Goal: Task Accomplishment & Management: Complete application form

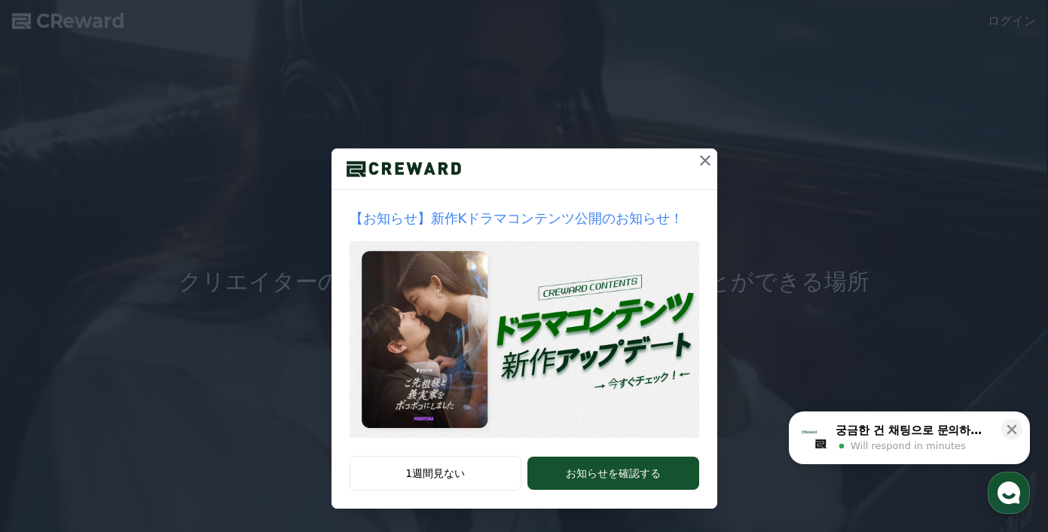
scroll to position [33, 0]
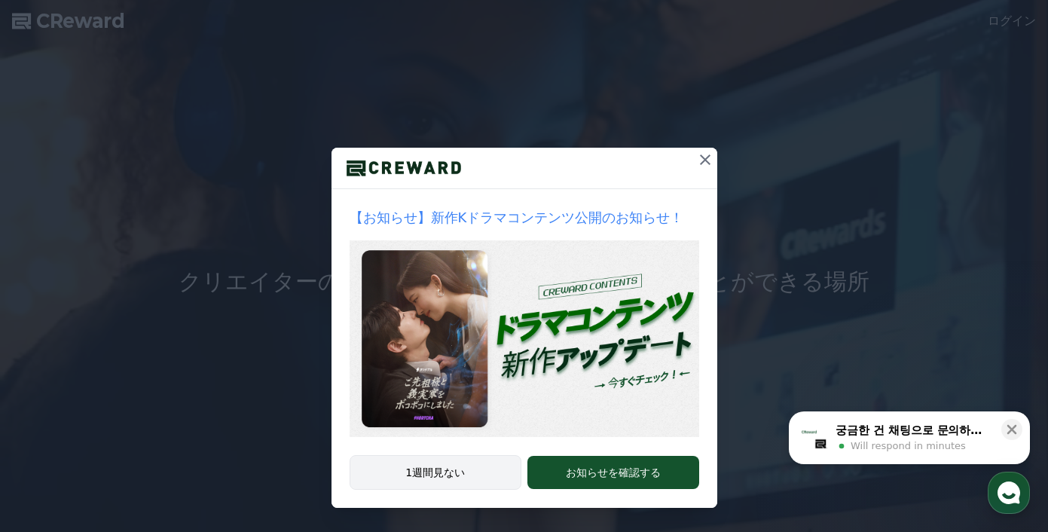
click at [446, 470] on button "1週間見ない" at bounding box center [436, 472] width 173 height 35
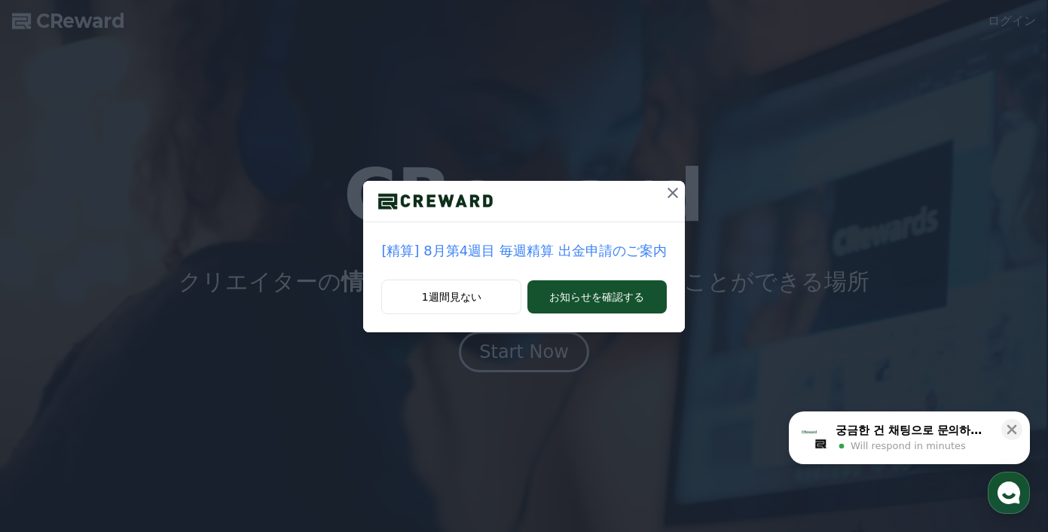
scroll to position [0, 0]
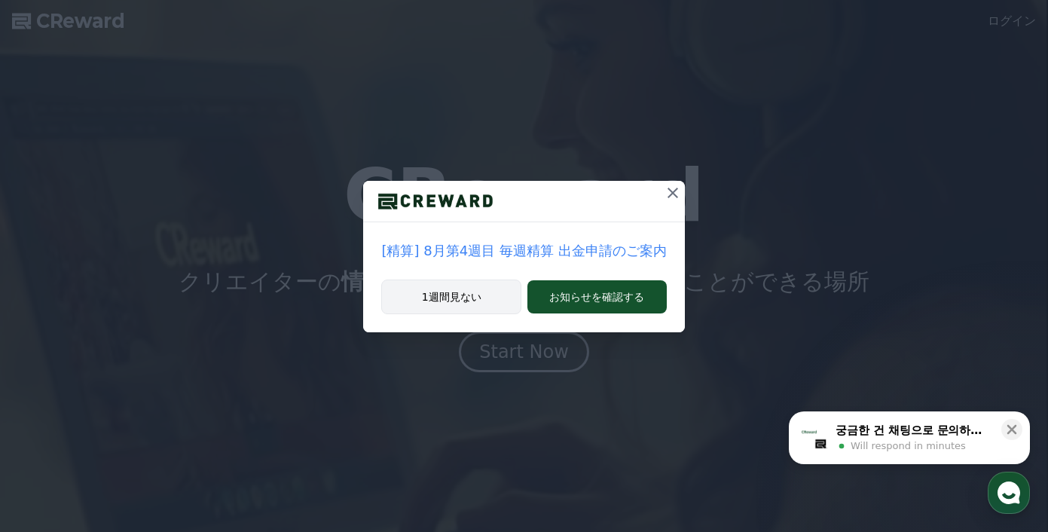
click at [474, 298] on button "1週間見ない" at bounding box center [451, 297] width 140 height 35
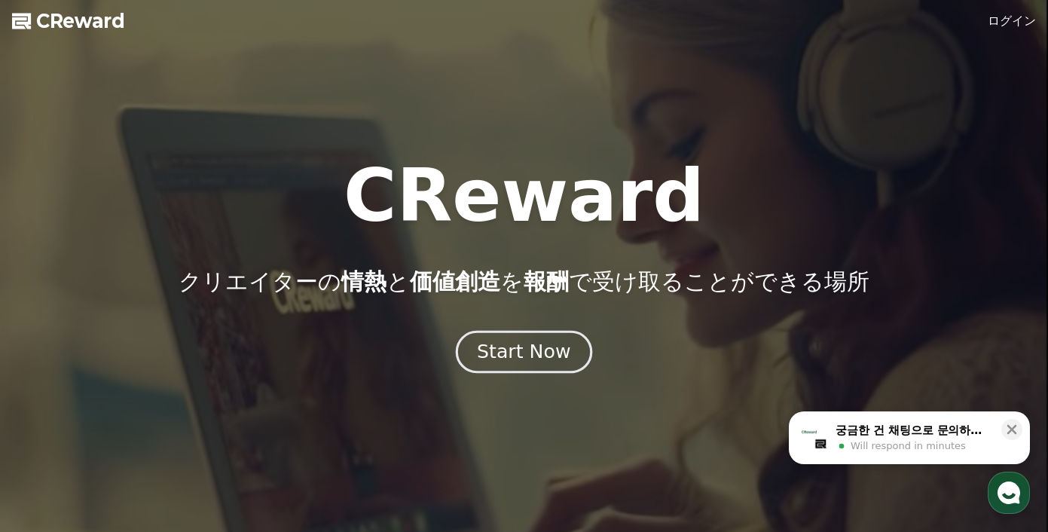
click at [497, 364] on button "Start Now" at bounding box center [524, 352] width 136 height 43
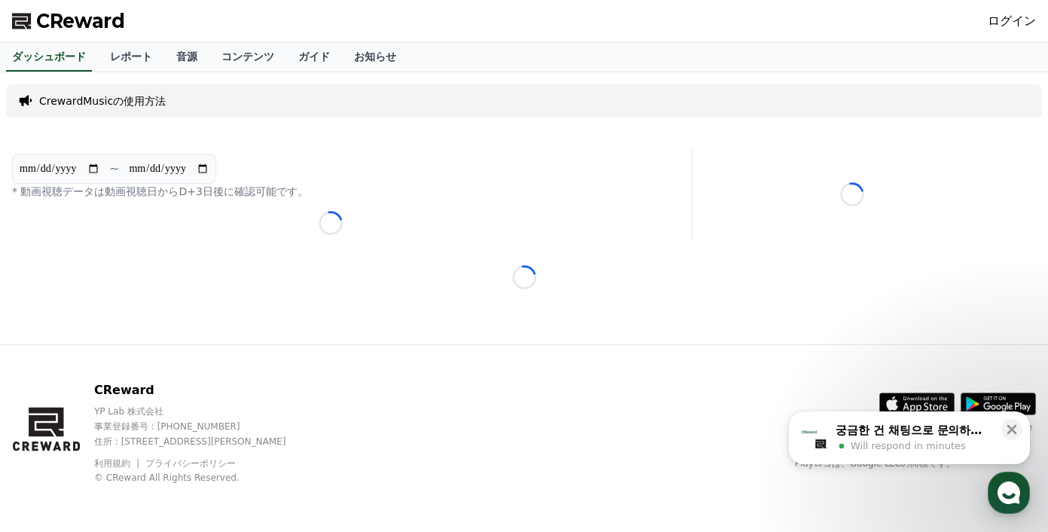
click at [1008, 17] on link "ログイン" at bounding box center [1012, 21] width 48 height 18
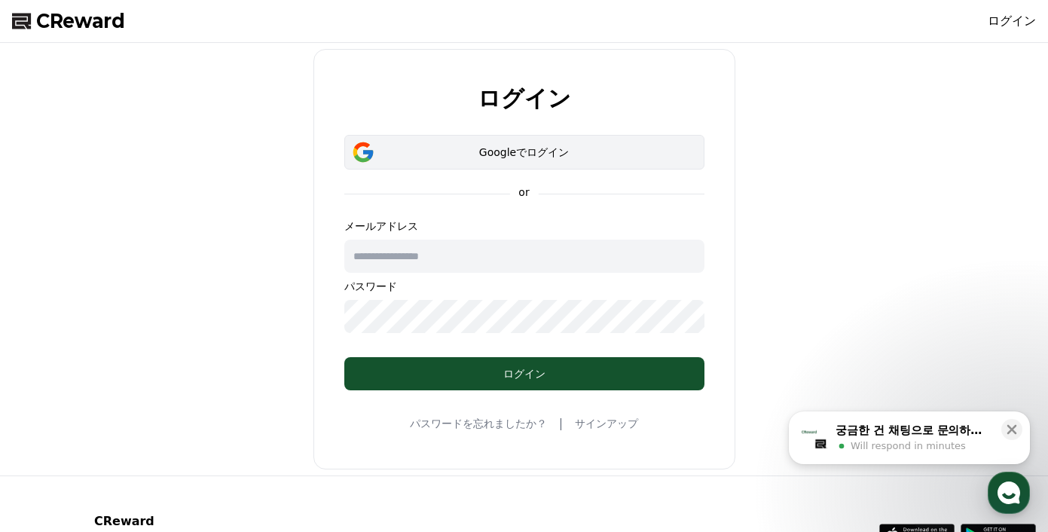
click at [565, 145] on div "Googleでログイン" at bounding box center [524, 152] width 317 height 15
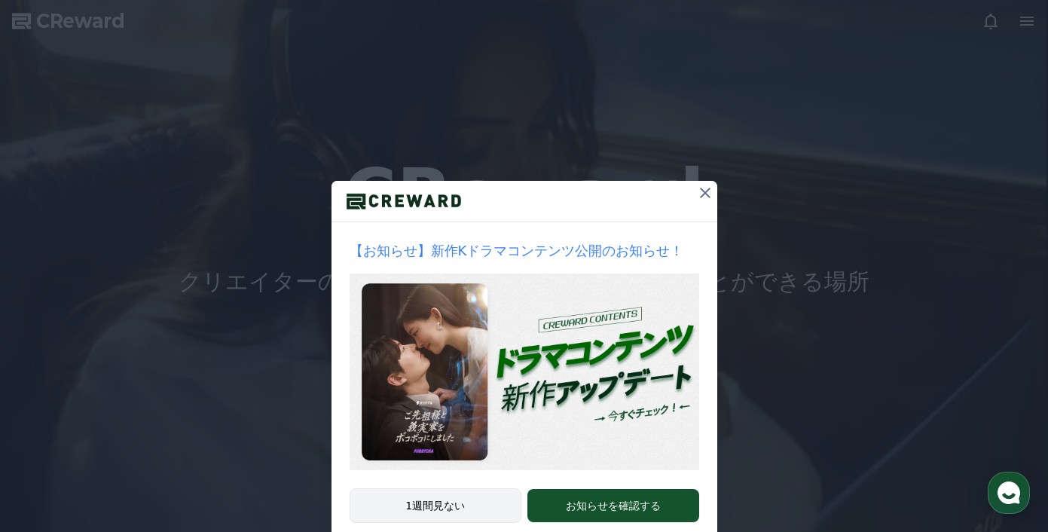
click at [428, 498] on button "1週間見ない" at bounding box center [436, 505] width 173 height 35
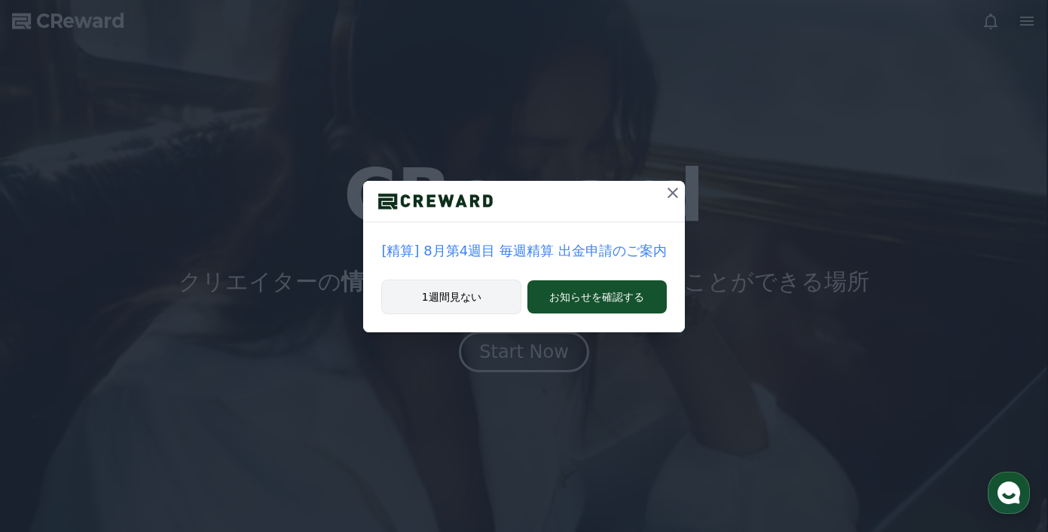
click at [444, 298] on button "1週間見ない" at bounding box center [451, 297] width 140 height 35
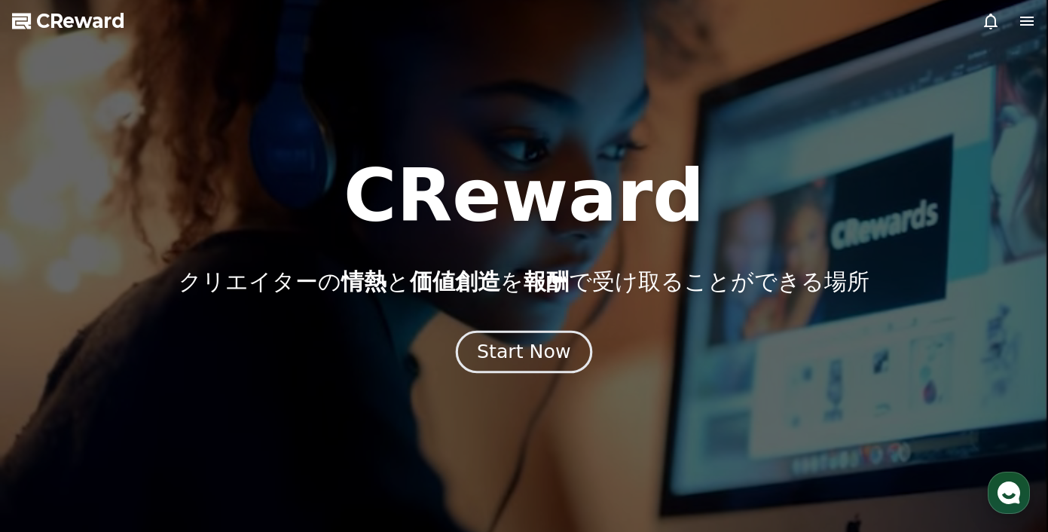
click at [528, 353] on div "Start Now" at bounding box center [523, 352] width 93 height 26
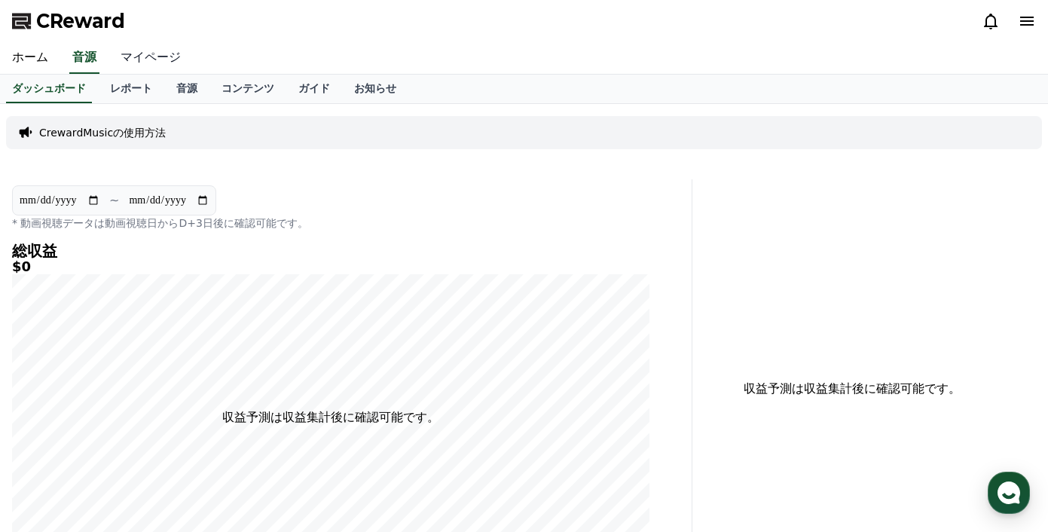
click at [159, 54] on link "マイページ" at bounding box center [151, 58] width 84 height 32
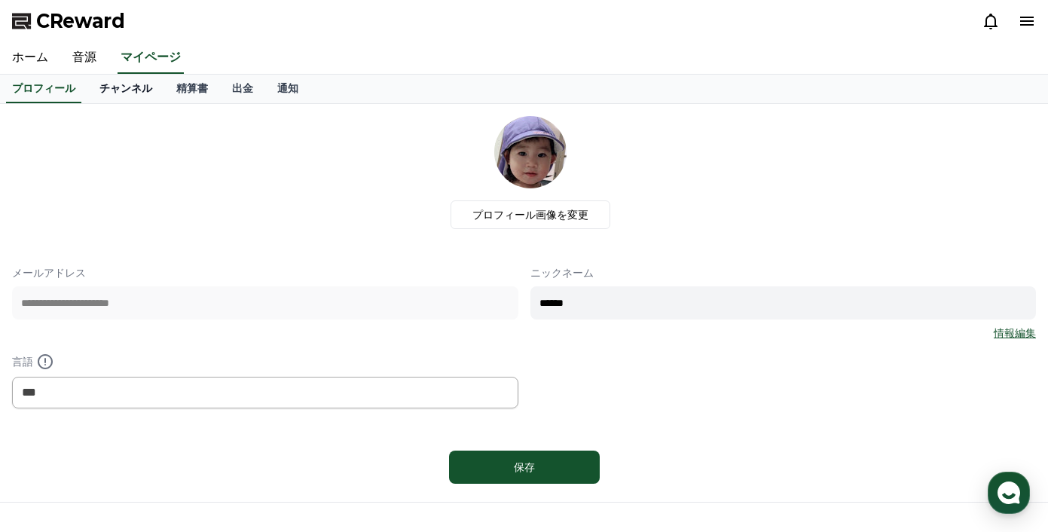
click at [121, 90] on link "チャンネル" at bounding box center [125, 89] width 77 height 29
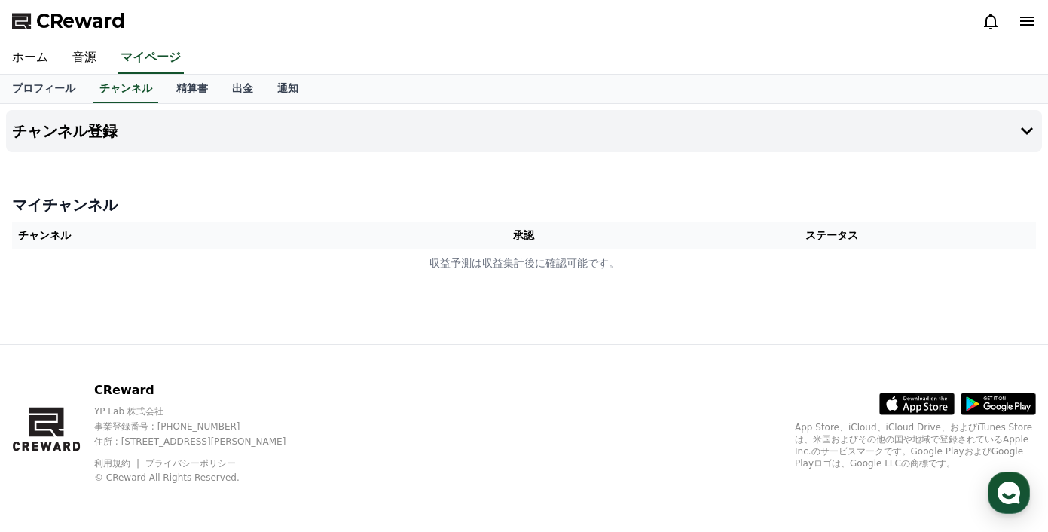
click at [510, 243] on th "承認" at bounding box center [524, 236] width 209 height 28
click at [308, 134] on button "チャンネル登録" at bounding box center [524, 131] width 1036 height 42
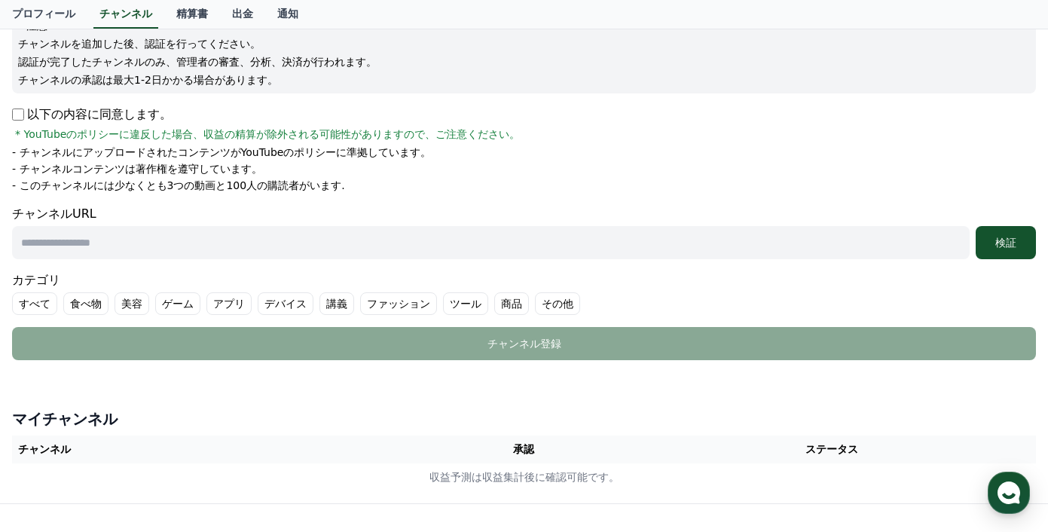
scroll to position [195, 0]
click at [291, 237] on input "text" at bounding box center [491, 243] width 958 height 33
click at [402, 238] on input "text" at bounding box center [491, 243] width 958 height 33
paste input "**********"
click at [1015, 243] on div "検証" at bounding box center [1006, 243] width 48 height 15
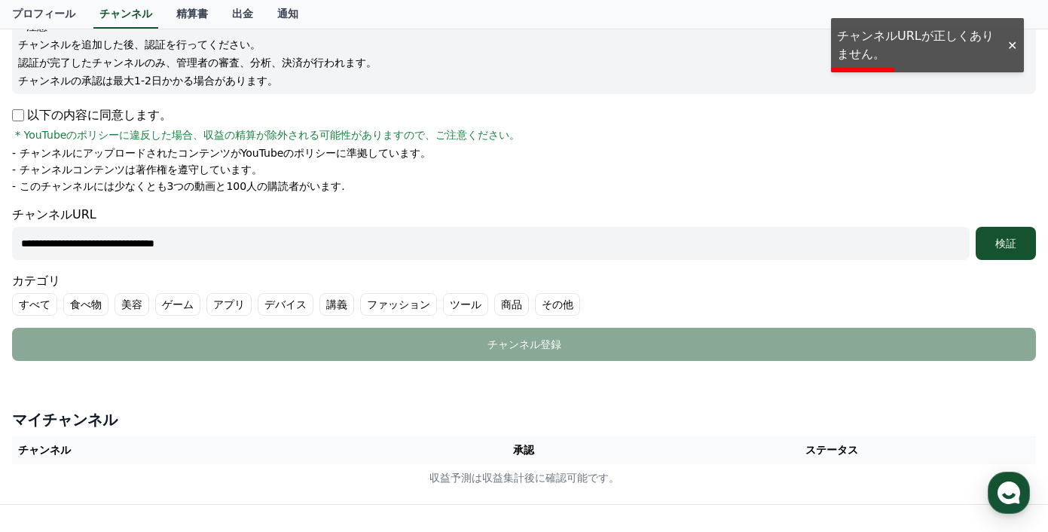
drag, startPoint x: 271, startPoint y: 258, endPoint x: 274, endPoint y: 216, distance: 42.3
click at [274, 216] on div "**********" at bounding box center [524, 233] width 1024 height 54
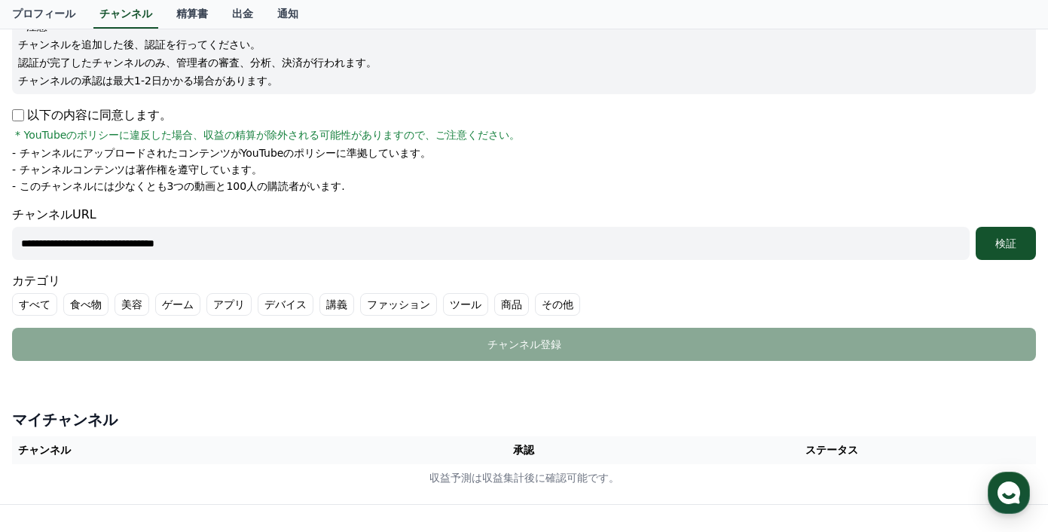
drag, startPoint x: 710, startPoint y: 249, endPoint x: 704, endPoint y: 222, distance: 27.8
click at [704, 222] on div "**********" at bounding box center [524, 233] width 1024 height 54
paste input "**********"
type input "**********"
click at [1020, 234] on button "検証" at bounding box center [1006, 243] width 60 height 33
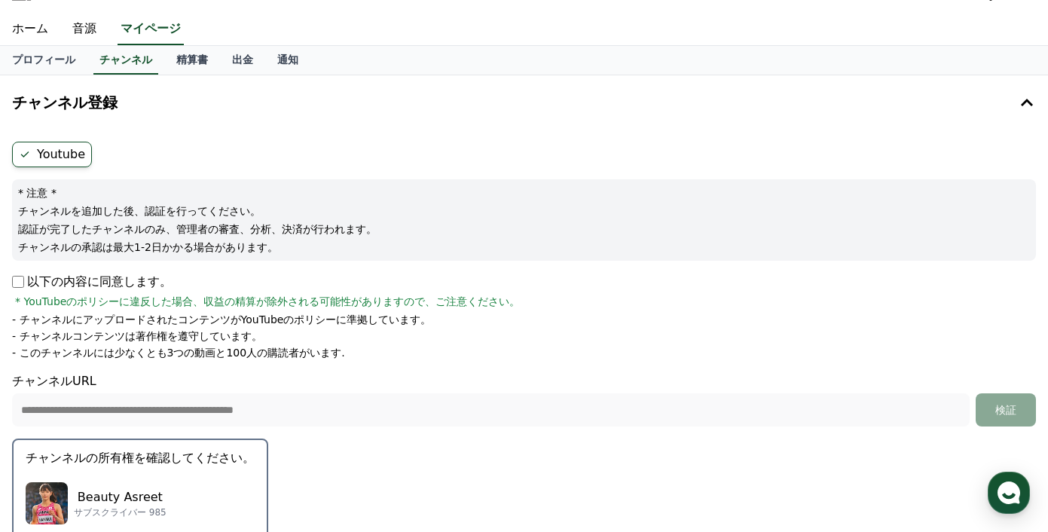
scroll to position [0, 0]
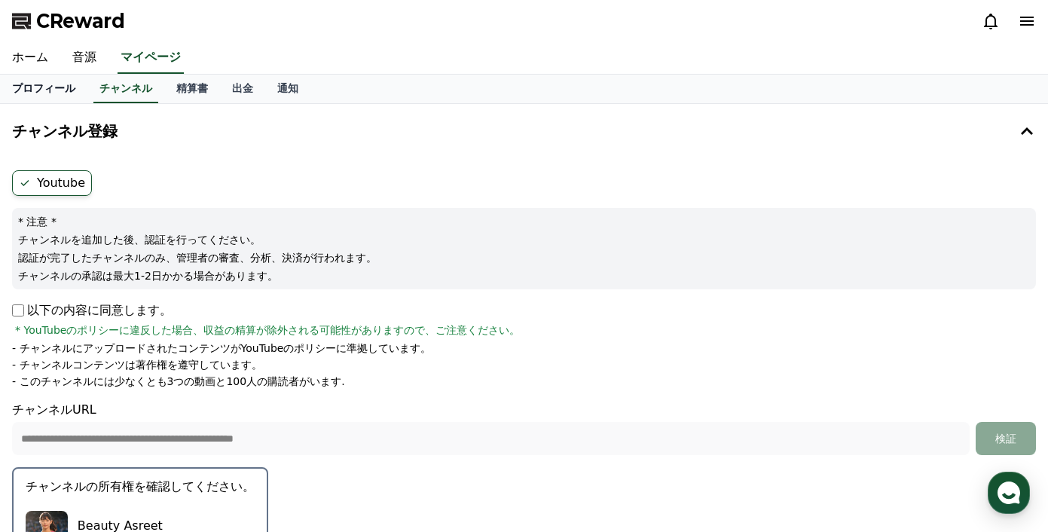
click at [47, 89] on link "プロフィール" at bounding box center [43, 89] width 87 height 29
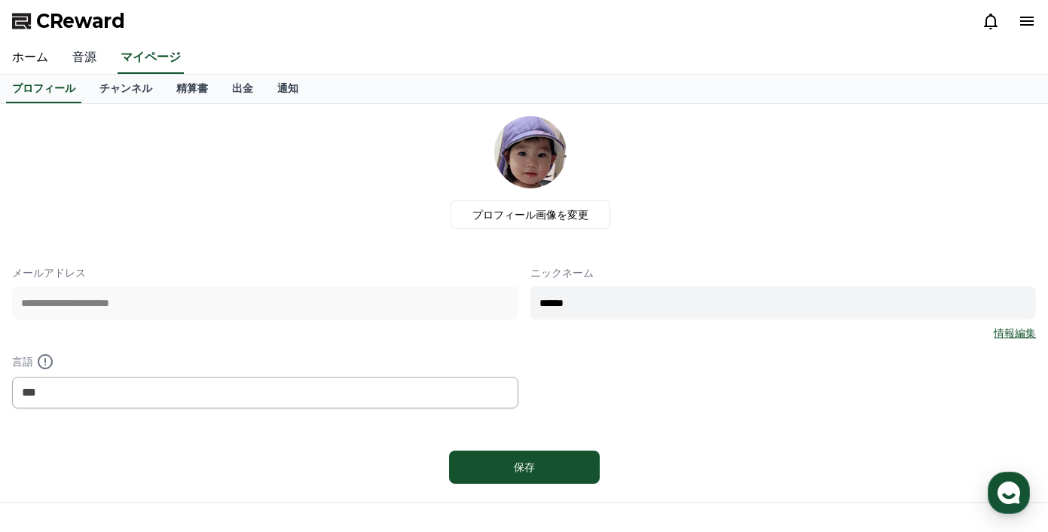
click at [88, 50] on link "音源" at bounding box center [84, 58] width 48 height 32
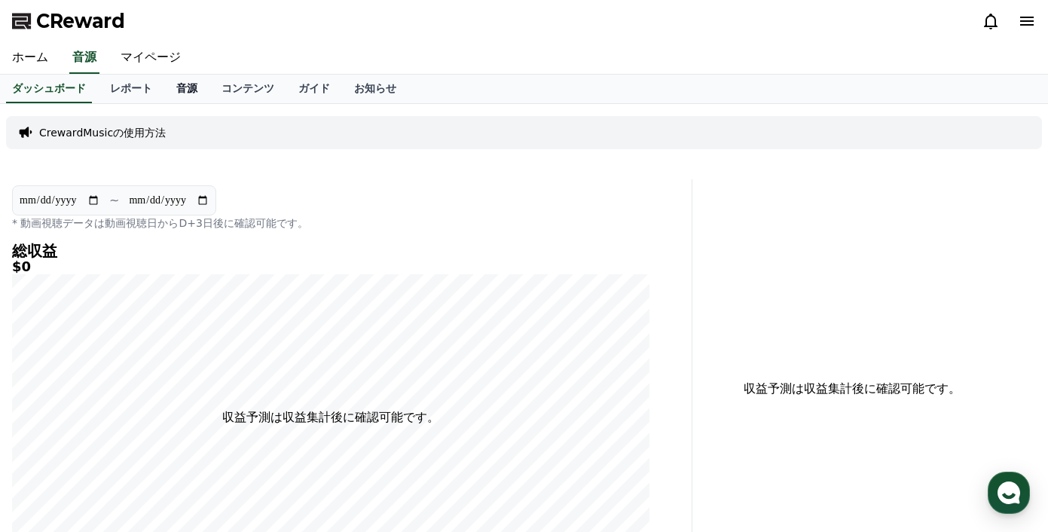
click at [173, 84] on link "音源" at bounding box center [186, 89] width 45 height 29
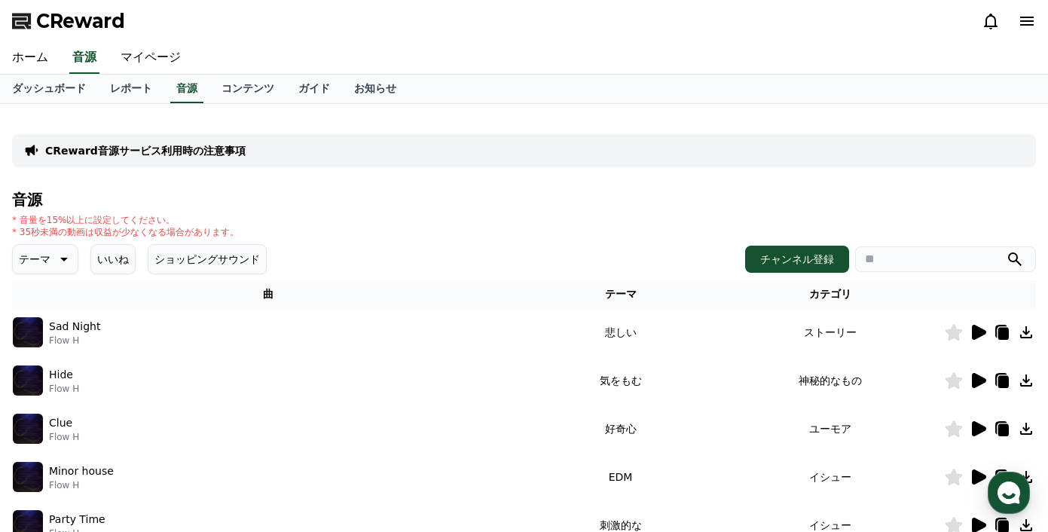
click at [983, 335] on icon at bounding box center [979, 332] width 14 height 15
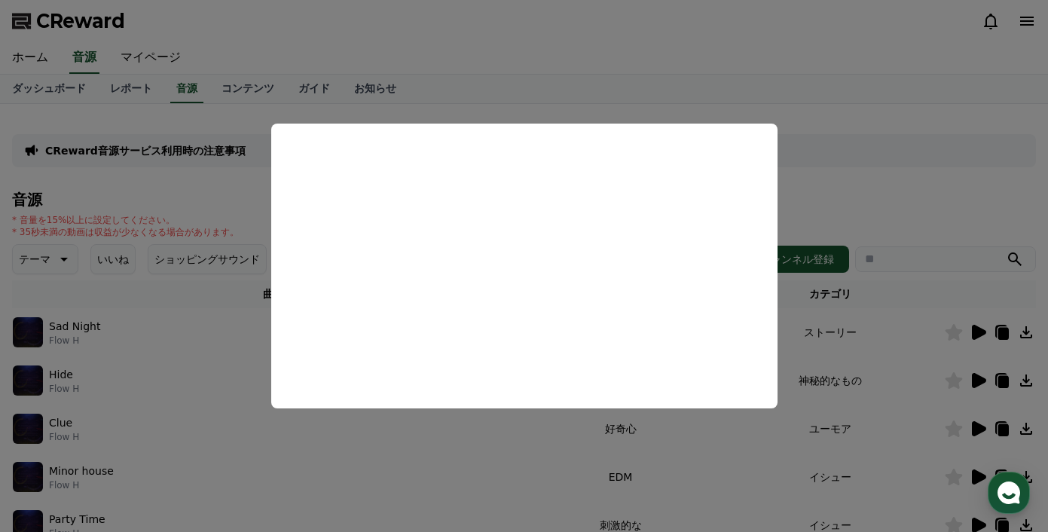
click at [807, 197] on button "close modal" at bounding box center [524, 266] width 1048 height 532
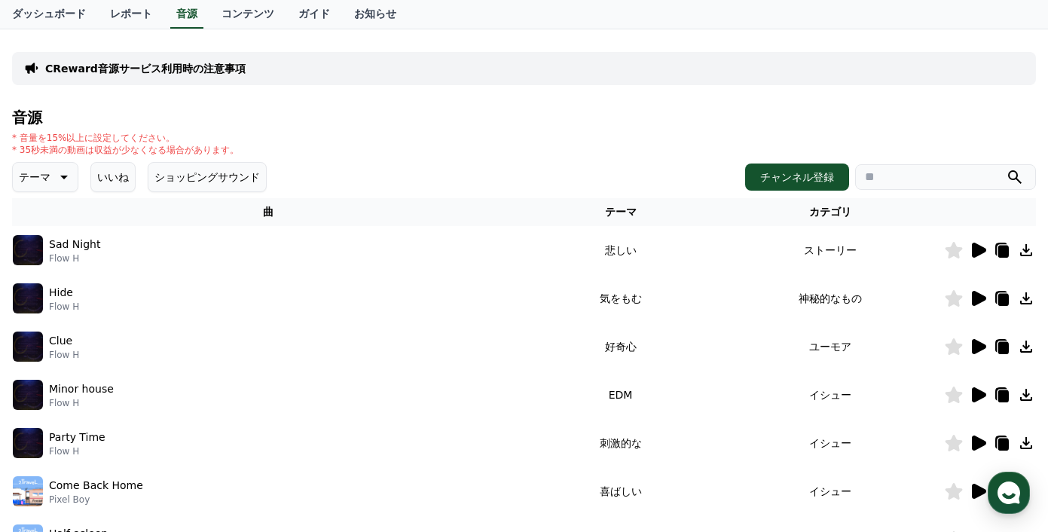
scroll to position [90, 0]
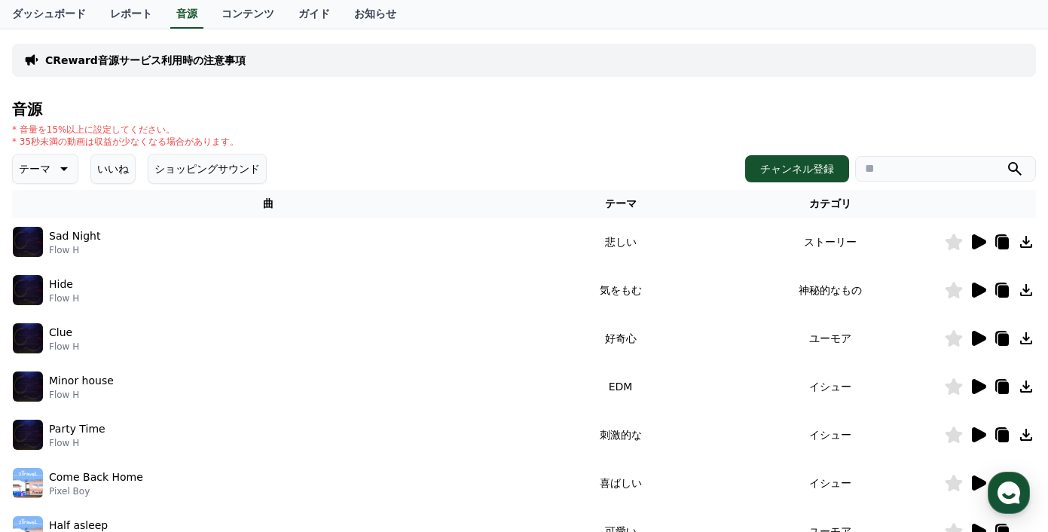
click at [978, 289] on icon at bounding box center [979, 290] width 14 height 15
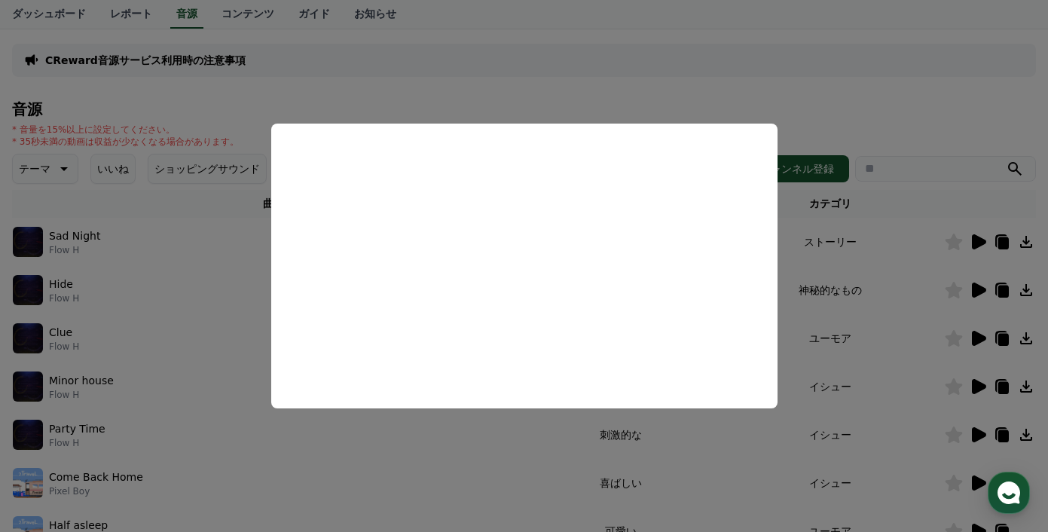
click at [635, 81] on button "close modal" at bounding box center [524, 266] width 1048 height 532
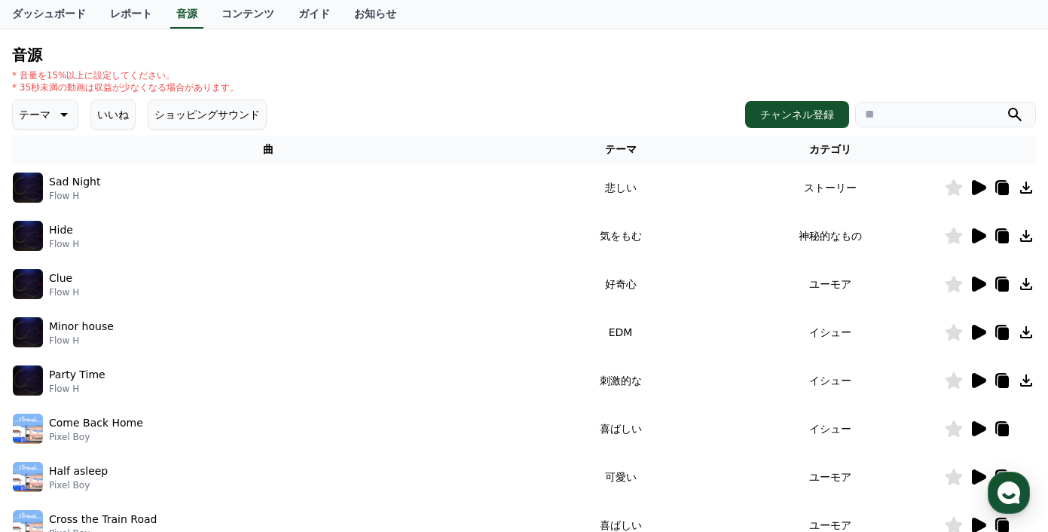
scroll to position [175, 0]
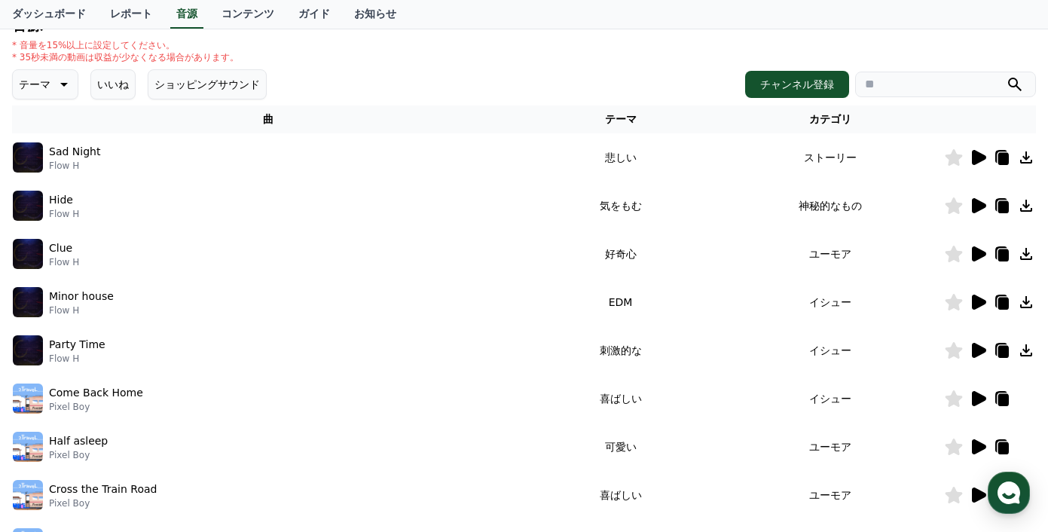
click at [979, 352] on icon at bounding box center [979, 350] width 14 height 15
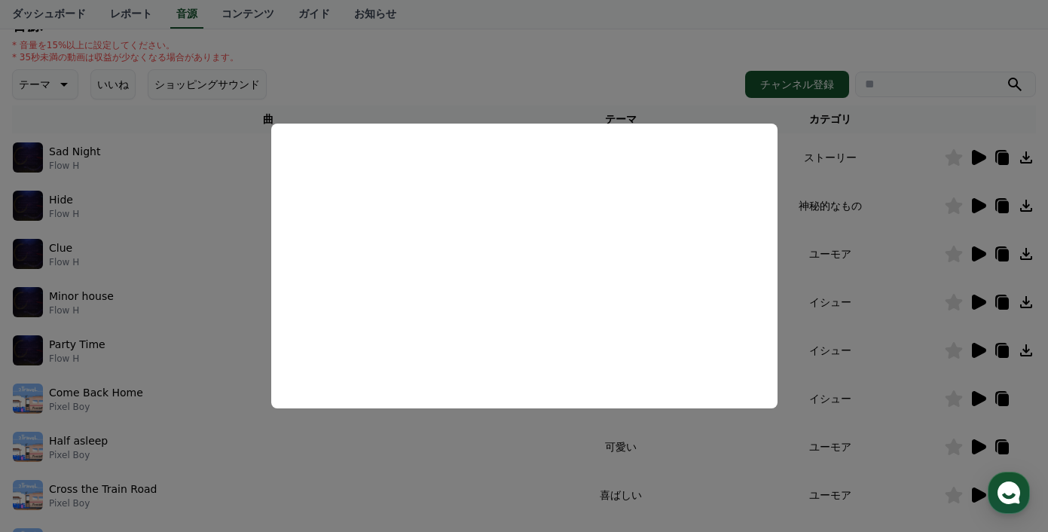
click at [979, 352] on button "close modal" at bounding box center [524, 266] width 1048 height 532
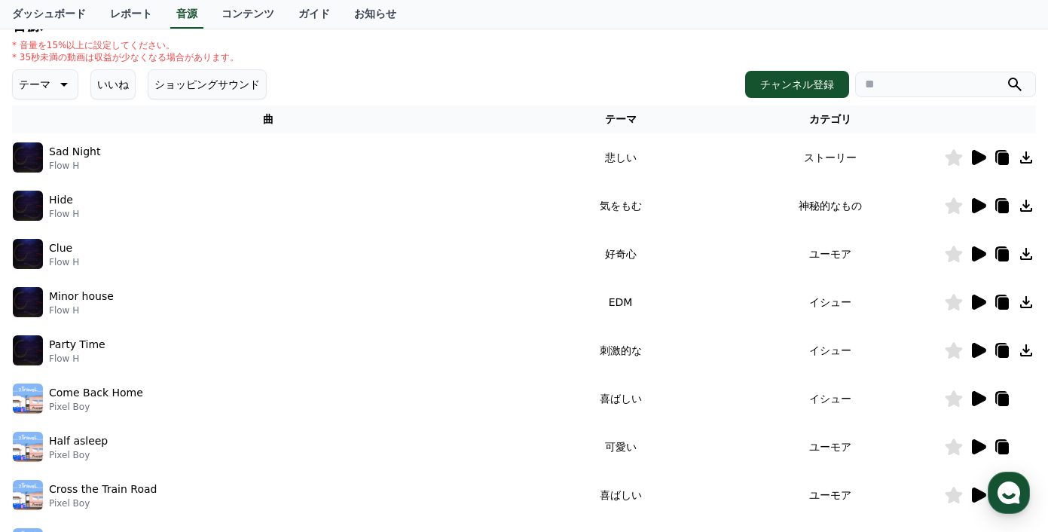
click at [979, 352] on icon at bounding box center [979, 350] width 14 height 15
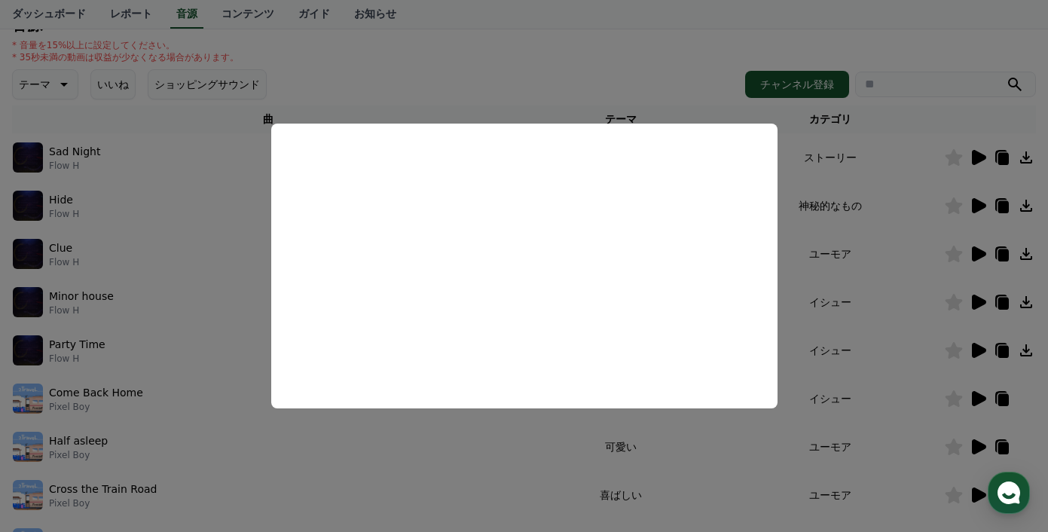
click at [540, 60] on button "close modal" at bounding box center [524, 266] width 1048 height 532
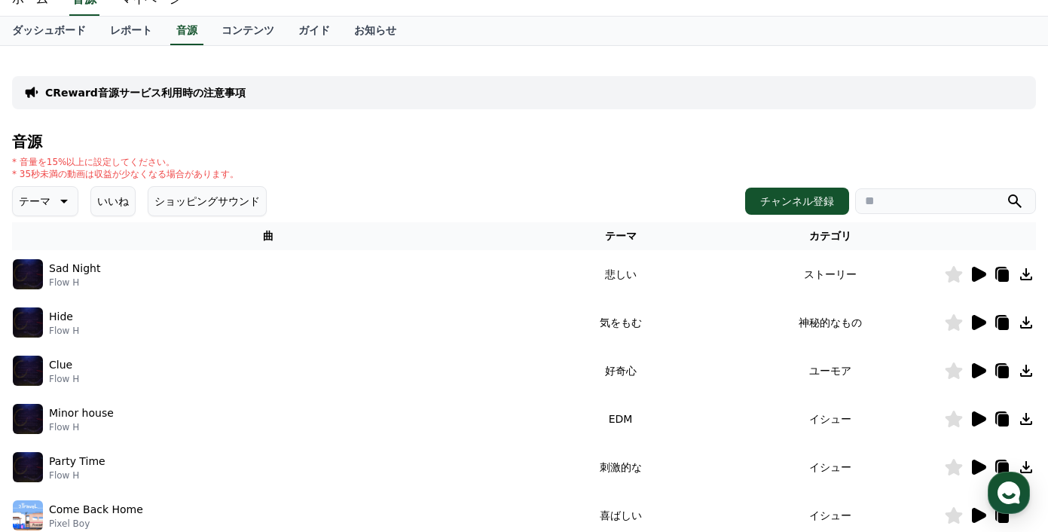
scroll to position [0, 0]
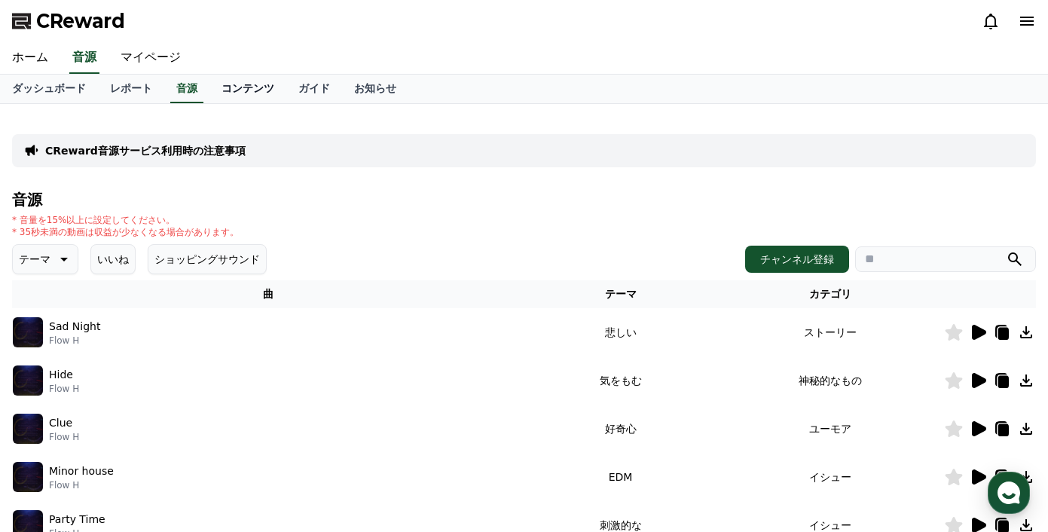
click at [248, 86] on link "コンテンツ" at bounding box center [248, 89] width 77 height 29
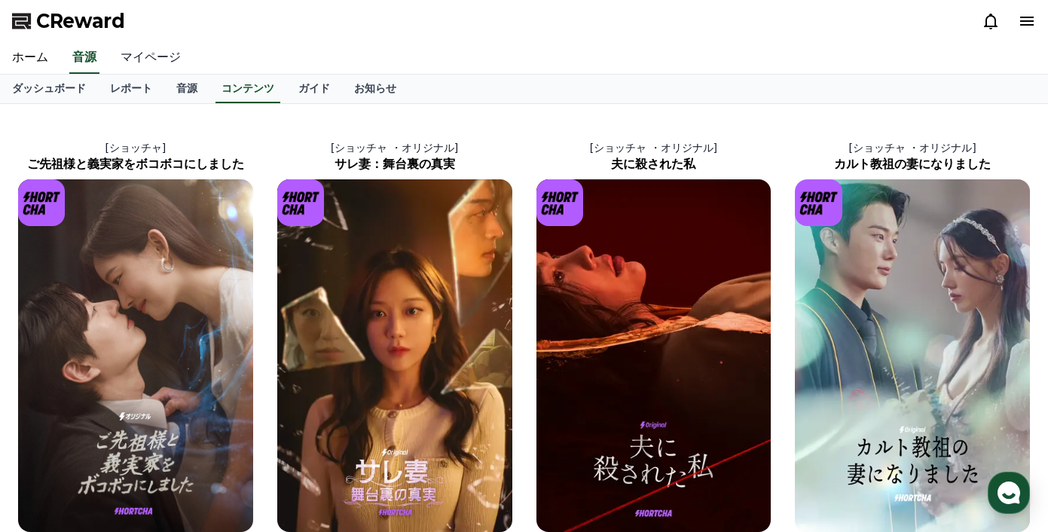
click at [150, 54] on link "マイページ" at bounding box center [151, 58] width 84 height 32
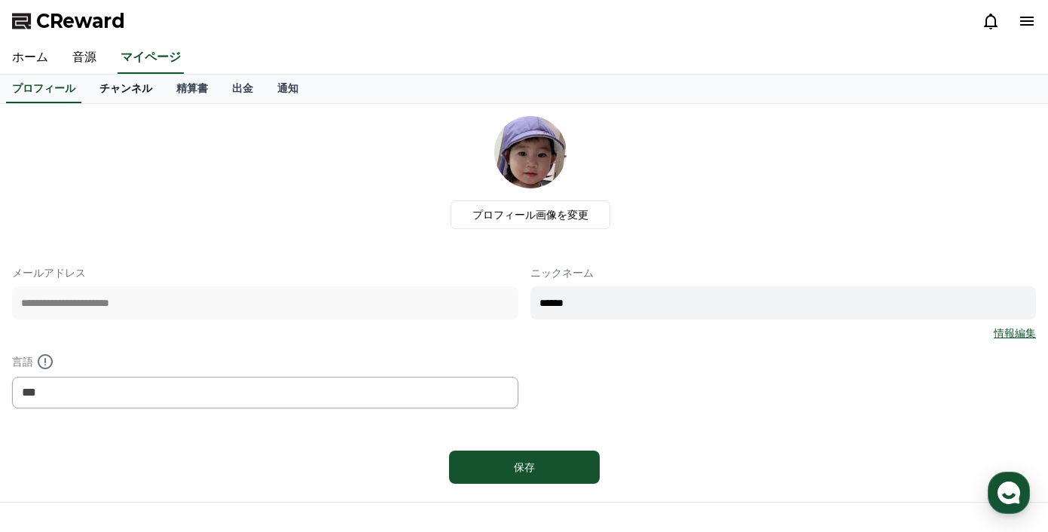
click at [127, 93] on link "チャンネル" at bounding box center [125, 89] width 77 height 29
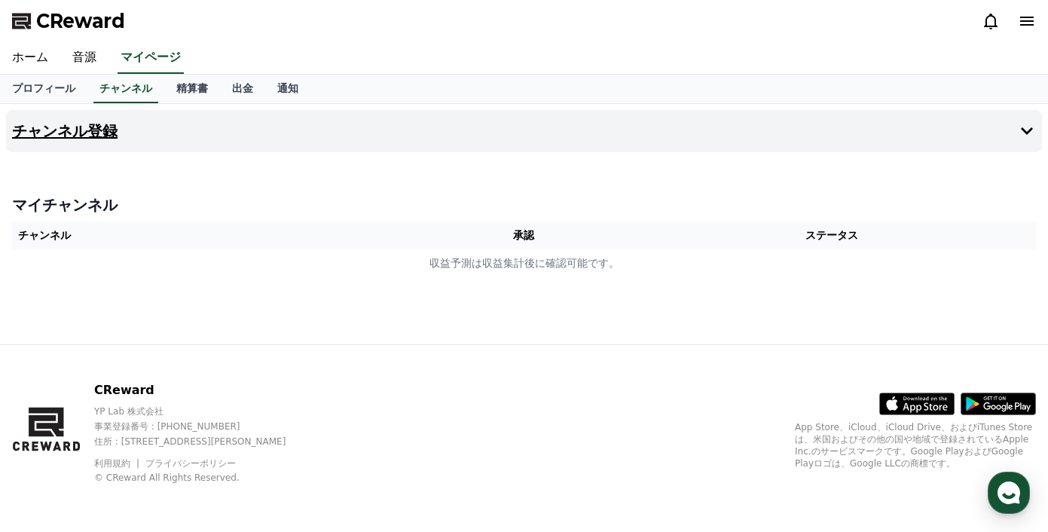
click at [106, 130] on h4 "チャンネル登録" at bounding box center [65, 131] width 106 height 17
